Goal: Transaction & Acquisition: Download file/media

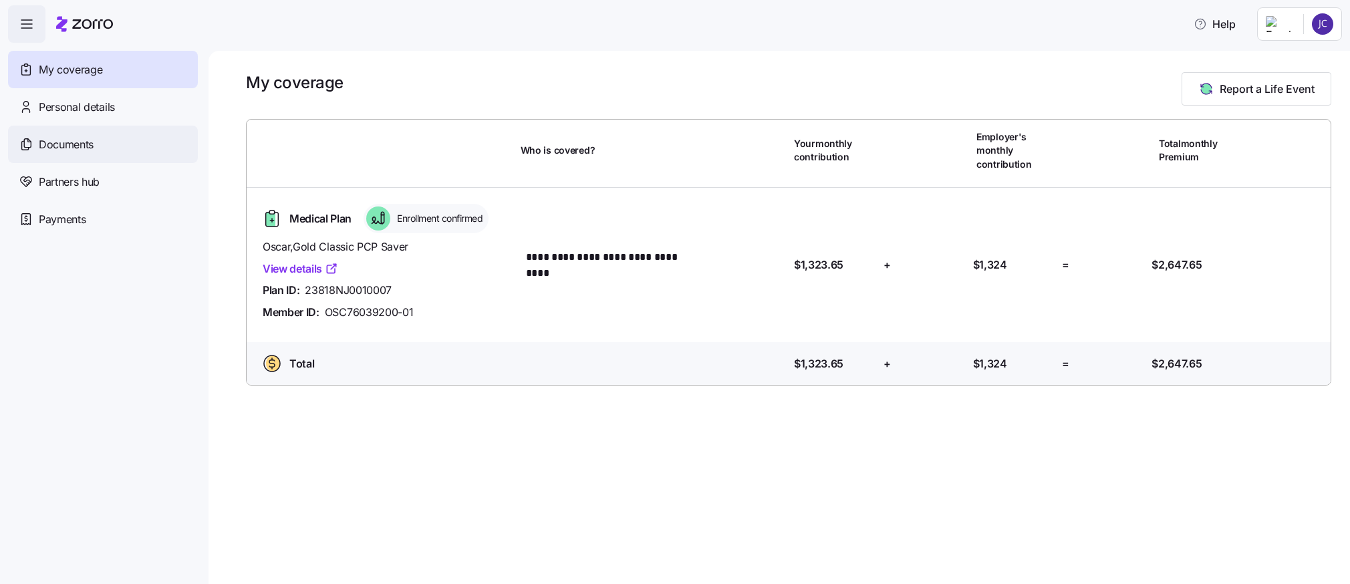
click at [81, 143] on span "Documents" at bounding box center [66, 144] width 55 height 17
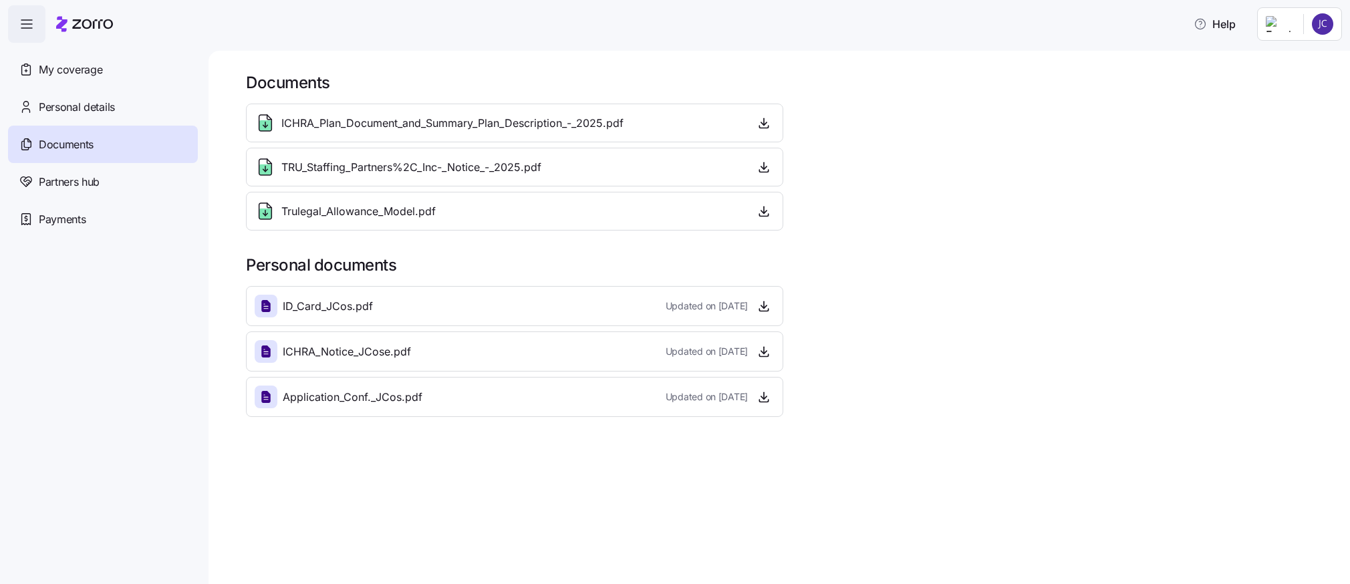
click at [92, 155] on div "Documents" at bounding box center [103, 144] width 190 height 37
click at [767, 124] on icon "button" at bounding box center [763, 122] width 13 height 13
